Goal: Find specific page/section: Find specific page/section

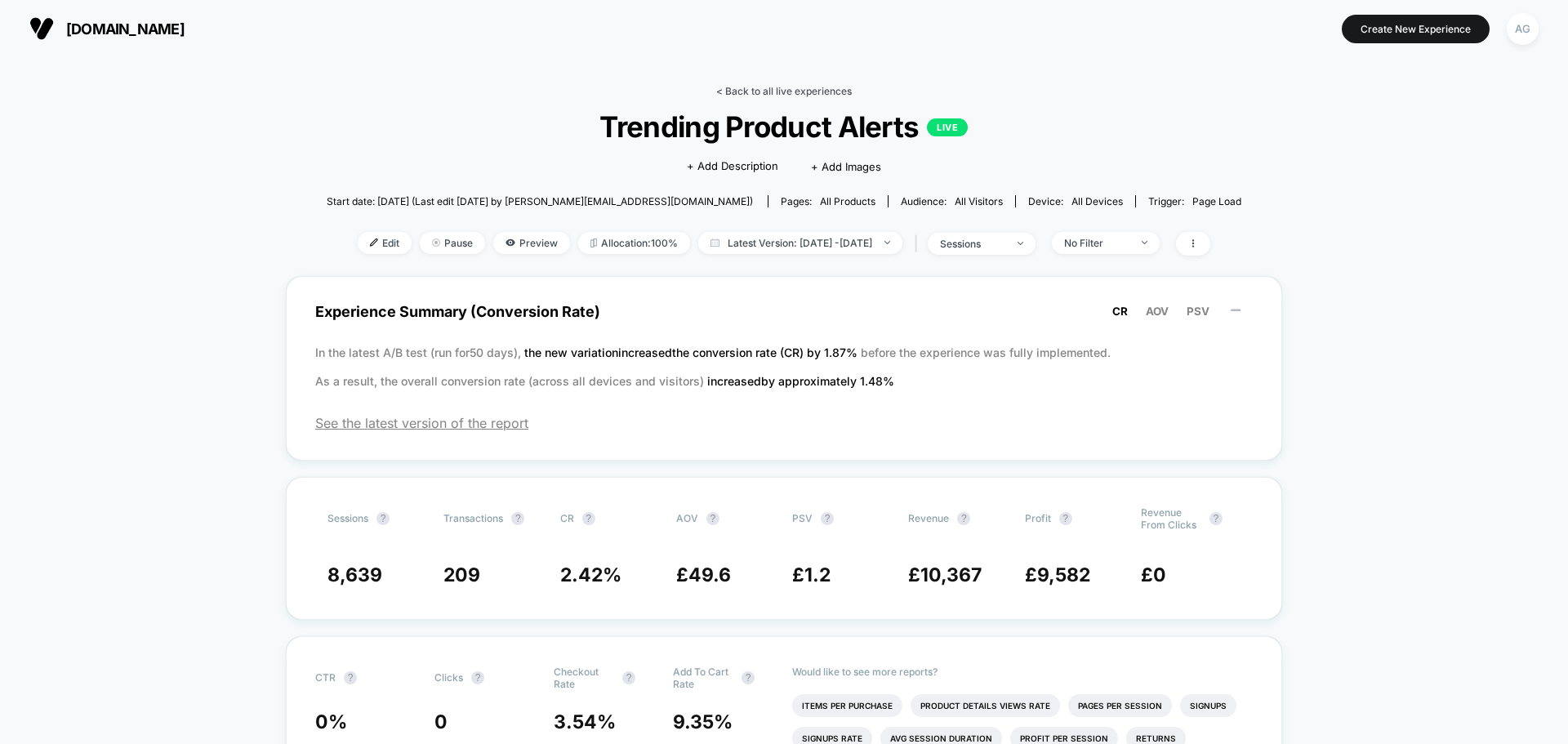
click at [767, 91] on link "< Back to all live experiences" at bounding box center [784, 91] width 135 height 12
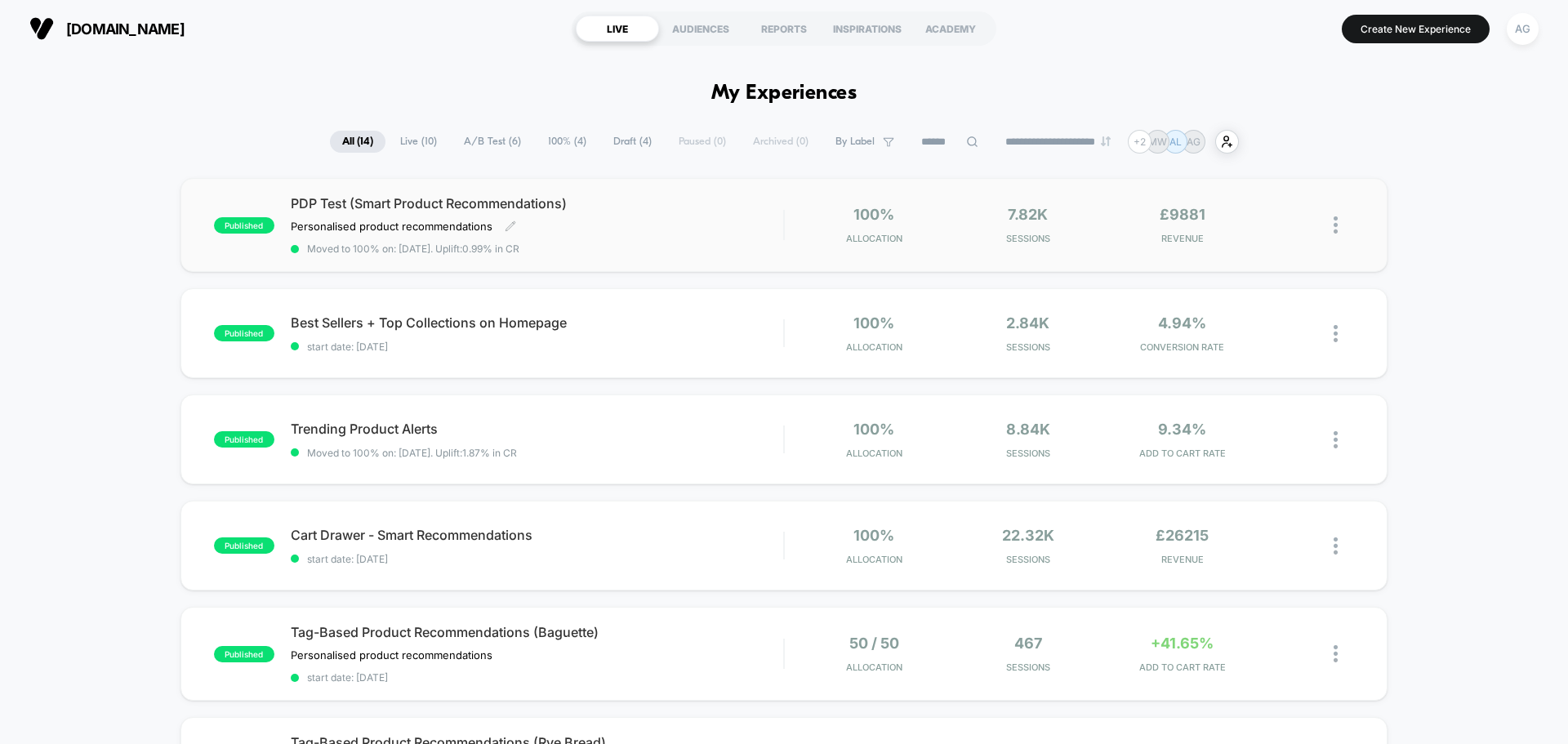
click at [513, 201] on span "PDP Test (Smart Product Recommendations)" at bounding box center [537, 203] width 492 height 17
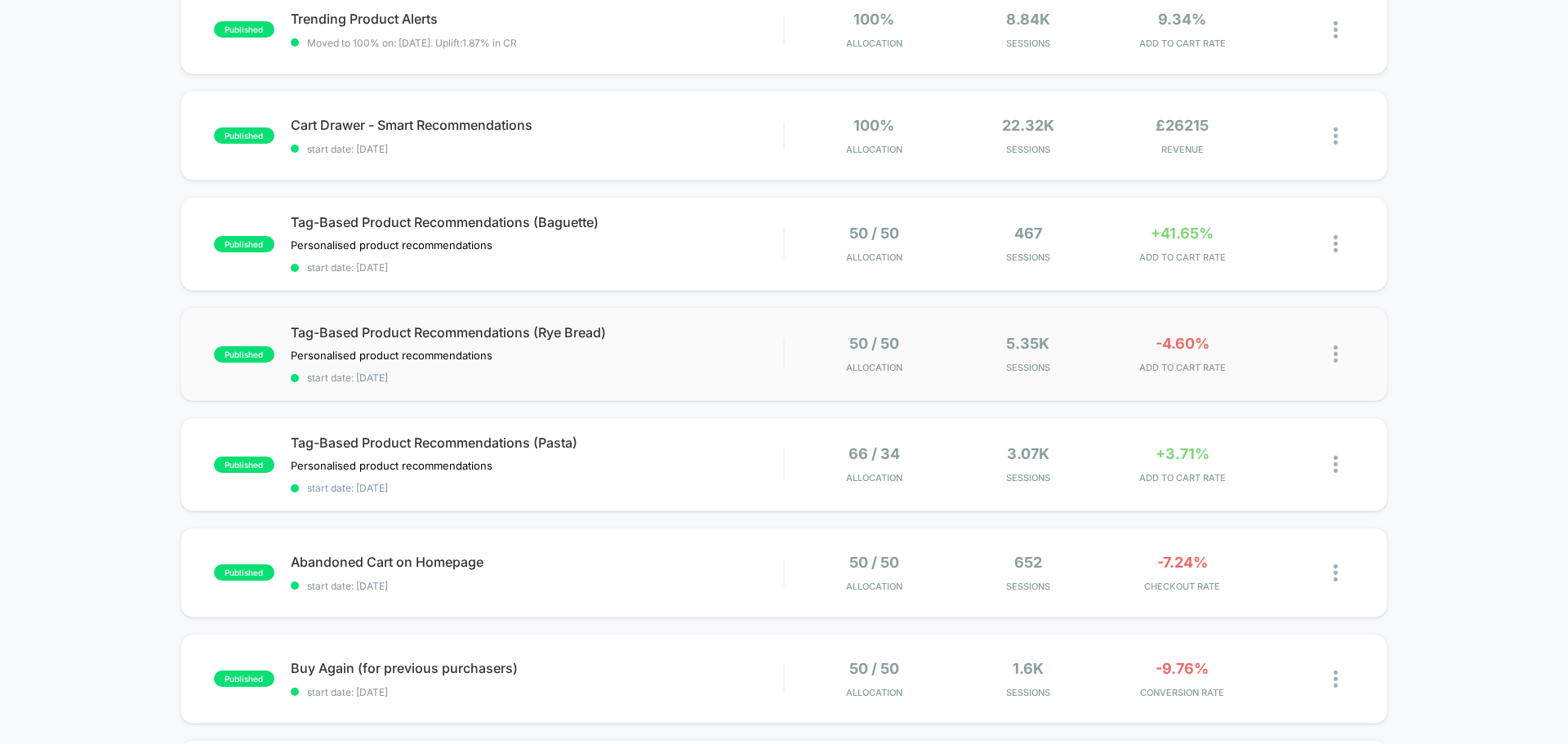
scroll to position [408, 0]
drag, startPoint x: 562, startPoint y: 334, endPoint x: 117, endPoint y: 374, distance: 446.8
click at [118, 374] on div "published PDP Test (Smart Product Recommendations) Personalised product recomme…" at bounding box center [784, 448] width 1568 height 1356
click at [1331, 240] on div at bounding box center [1324, 245] width 62 height 39
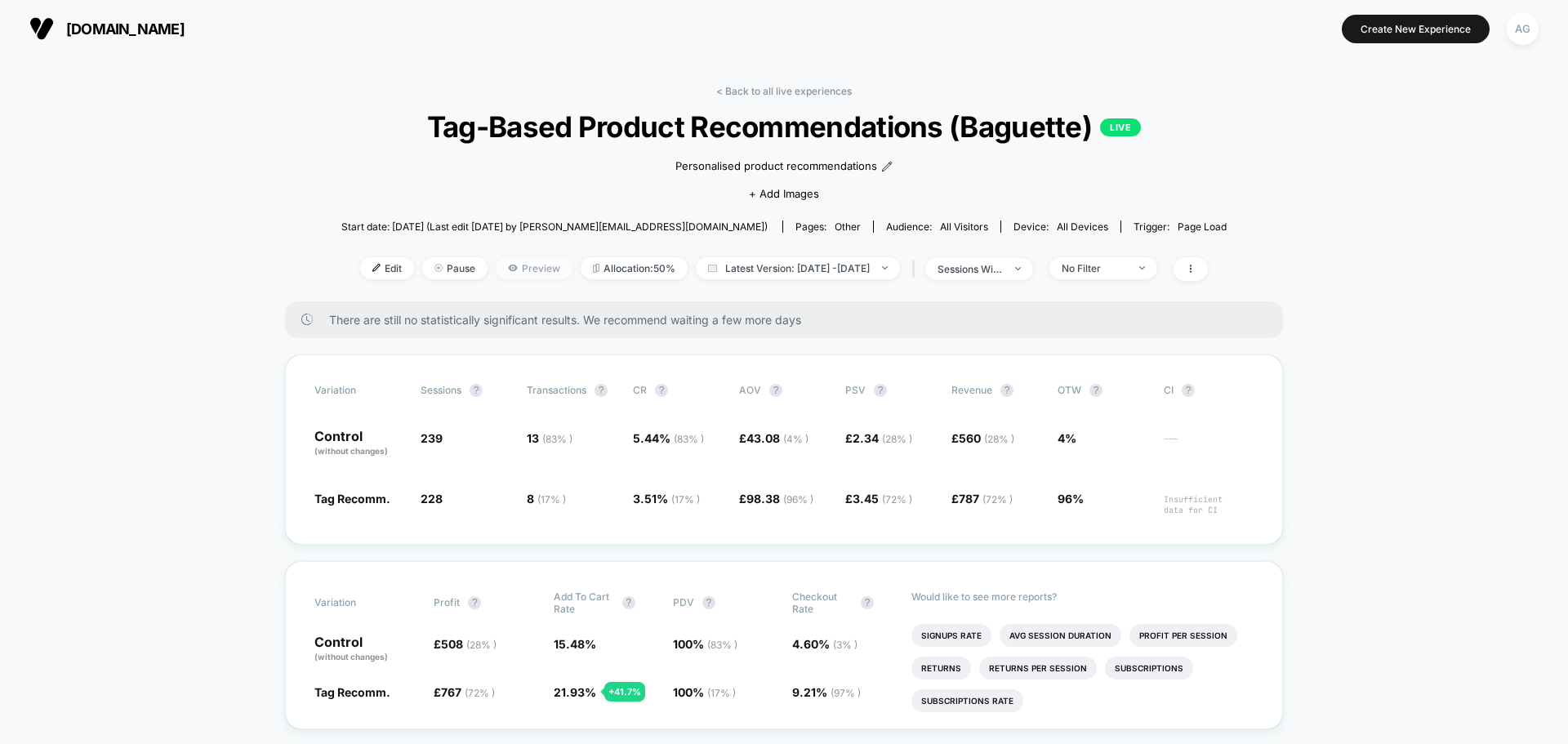
click at [508, 265] on icon at bounding box center [512, 267] width 10 height 10
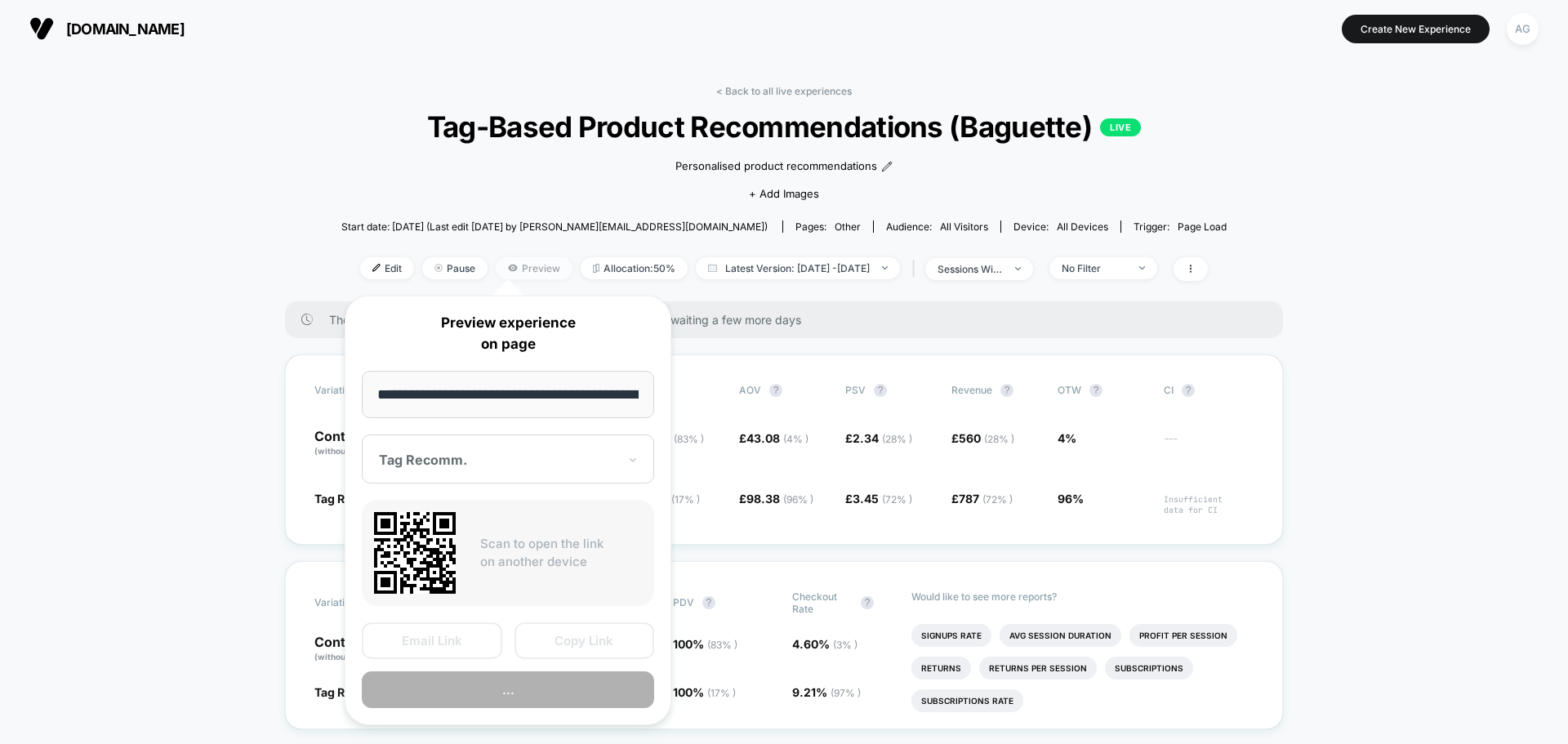
scroll to position [0, 281]
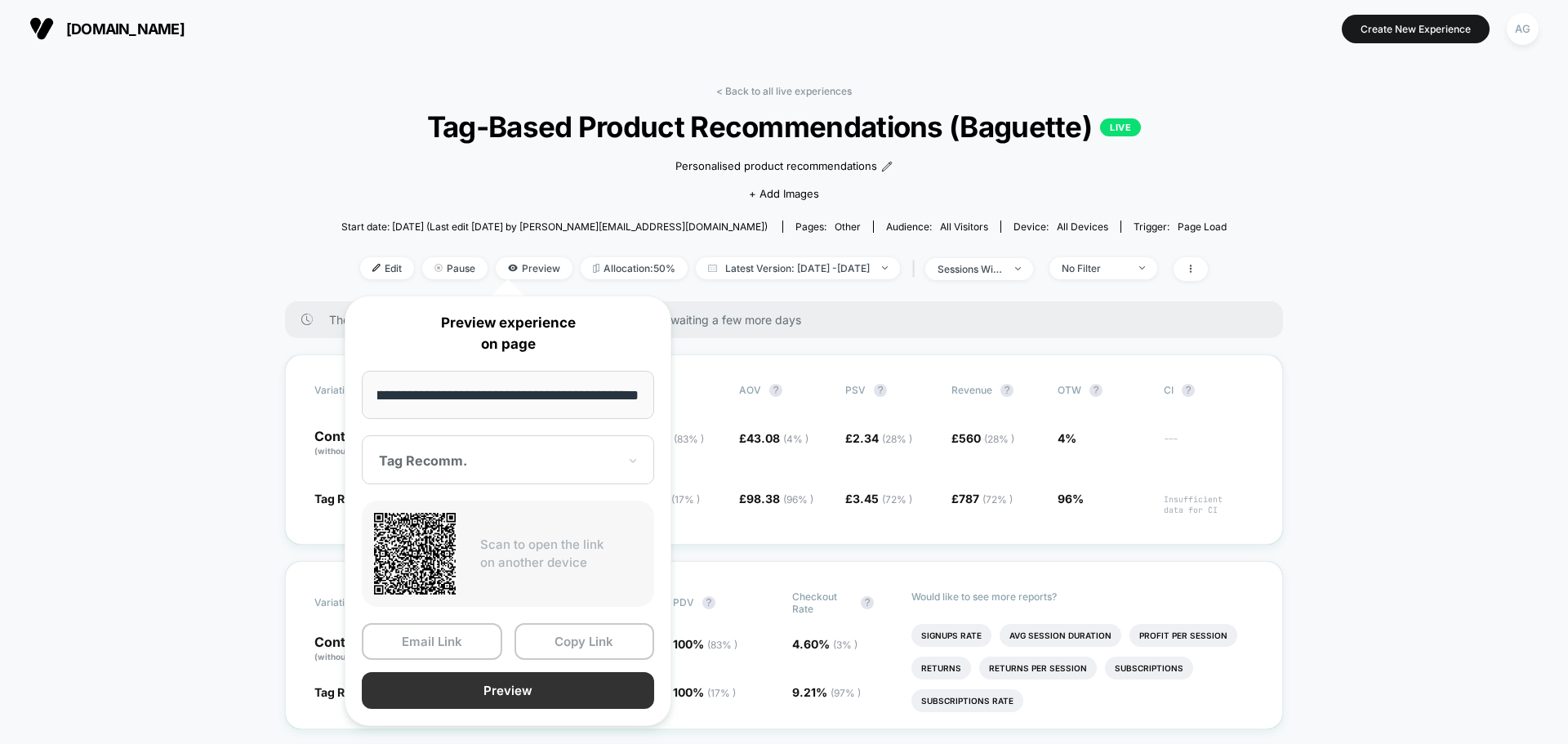
click at [538, 684] on button "Preview" at bounding box center [508, 691] width 293 height 37
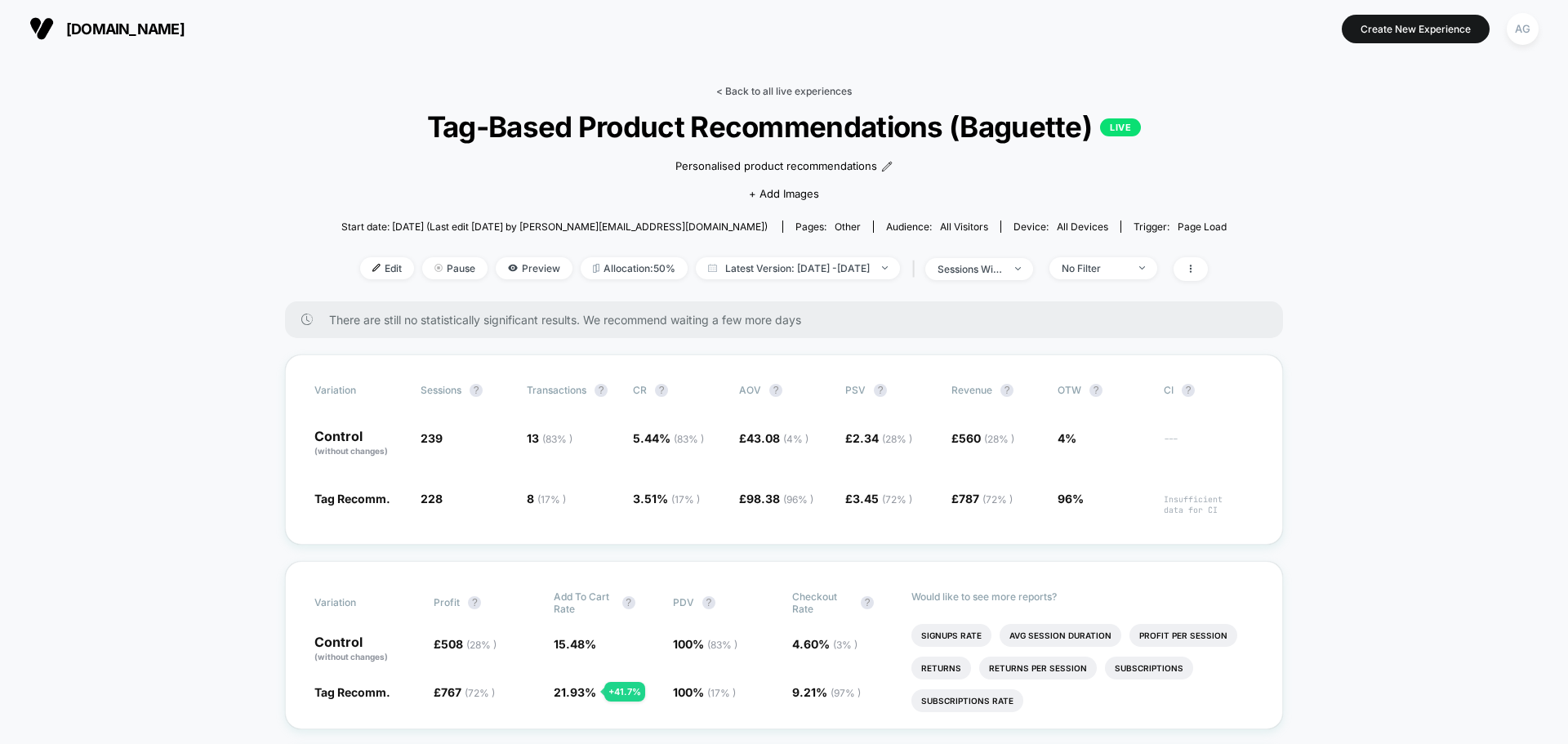
click at [775, 94] on link "< Back to all live experiences" at bounding box center [784, 91] width 135 height 12
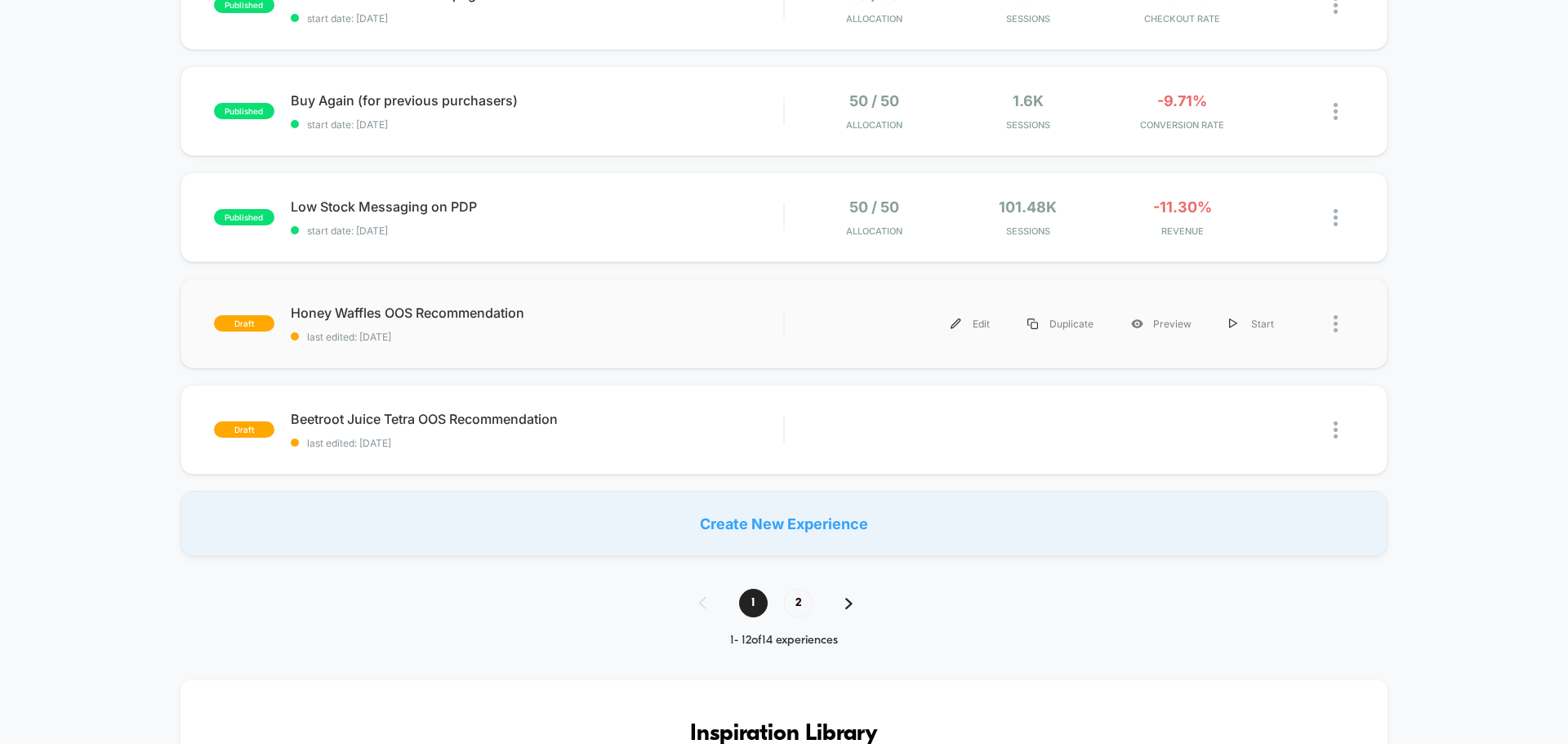
scroll to position [981, 0]
